Goal: Communication & Community: Participate in discussion

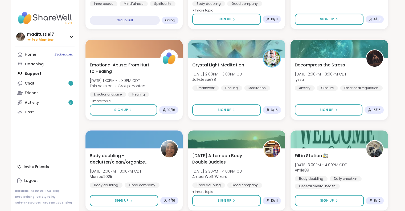
scroll to position [310, 0]
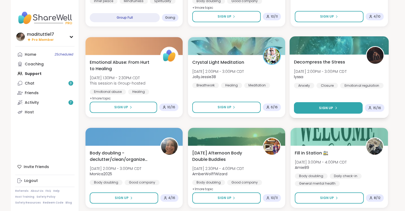
click at [344, 106] on button "Sign Up" at bounding box center [328, 107] width 69 height 11
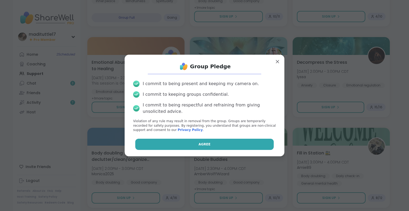
click at [230, 141] on button "Agree" at bounding box center [204, 143] width 139 height 11
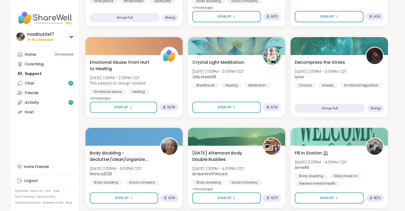
click at [34, 73] on div "Home 3 Scheduled Coaching Support Chat 4 Friends Activity 7 Host" at bounding box center [44, 83] width 59 height 67
click at [42, 52] on link "Home 3 Scheduled" at bounding box center [44, 55] width 59 height 10
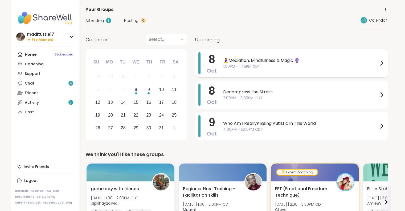
drag, startPoint x: 362, startPoint y: 56, endPoint x: 352, endPoint y: 63, distance: 12.9
click at [352, 63] on div "🧘‍♀️Mediation, Mindfulness & Magic 🔮 1:00PM - 1:45PM CDT" at bounding box center [304, 63] width 162 height 22
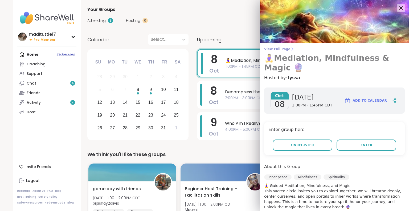
click at [353, 64] on h3 "🧘‍♀️Mediation, Mindfulness & Magic 🔮" at bounding box center [334, 62] width 141 height 19
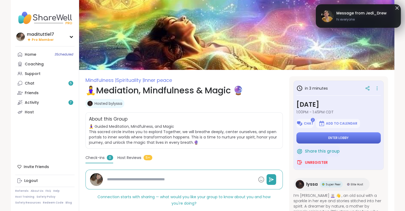
click at [340, 137] on span "Enter lobby" at bounding box center [338, 138] width 20 height 4
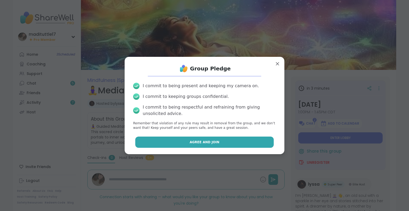
click at [206, 144] on button "Agree and Join" at bounding box center [204, 141] width 139 height 11
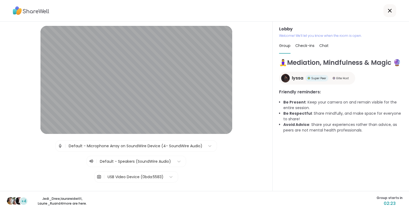
click at [298, 46] on span "Check-ins" at bounding box center [304, 45] width 19 height 5
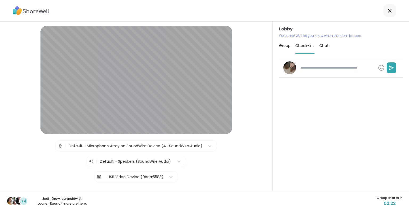
type textarea "*"
click at [322, 45] on span "Chat" at bounding box center [323, 45] width 9 height 5
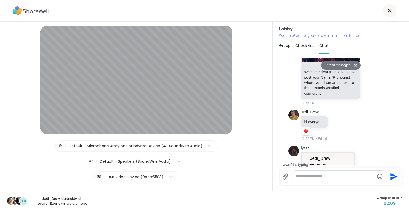
scroll to position [614, 0]
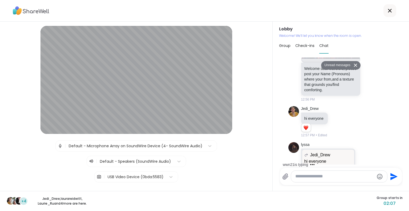
click at [317, 176] on textarea "Type your message" at bounding box center [334, 176] width 79 height 6
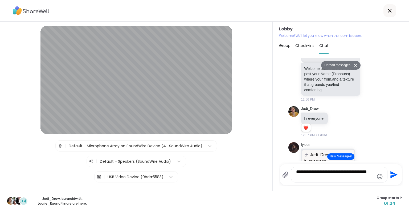
type textarea "**********"
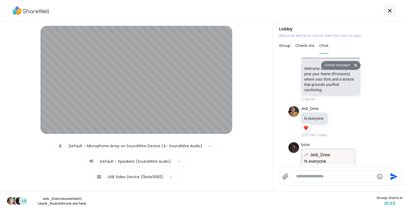
scroll to position [756, 0]
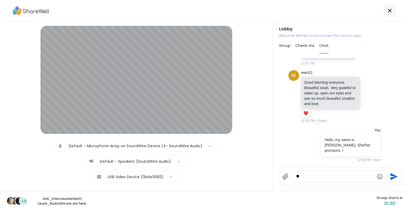
type textarea "*"
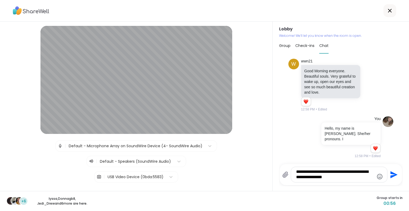
type textarea "**********"
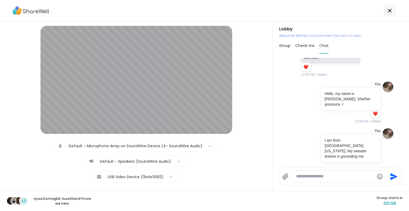
scroll to position [766, 0]
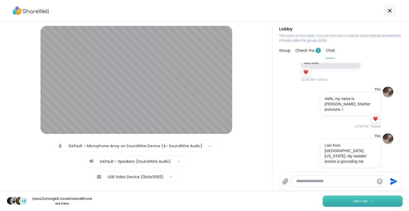
click at [370, 201] on button "Join now" at bounding box center [363, 200] width 80 height 11
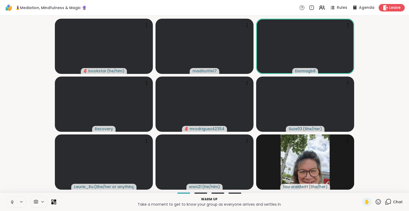
click at [14, 202] on icon at bounding box center [12, 201] width 5 height 5
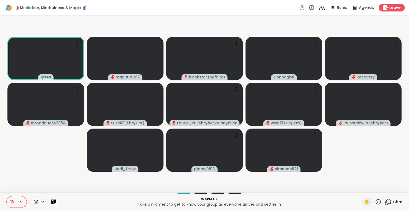
click at [388, 202] on div "Chat" at bounding box center [394, 201] width 18 height 9
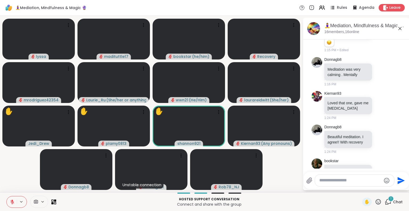
scroll to position [1658, 0]
